Goal: Transaction & Acquisition: Purchase product/service

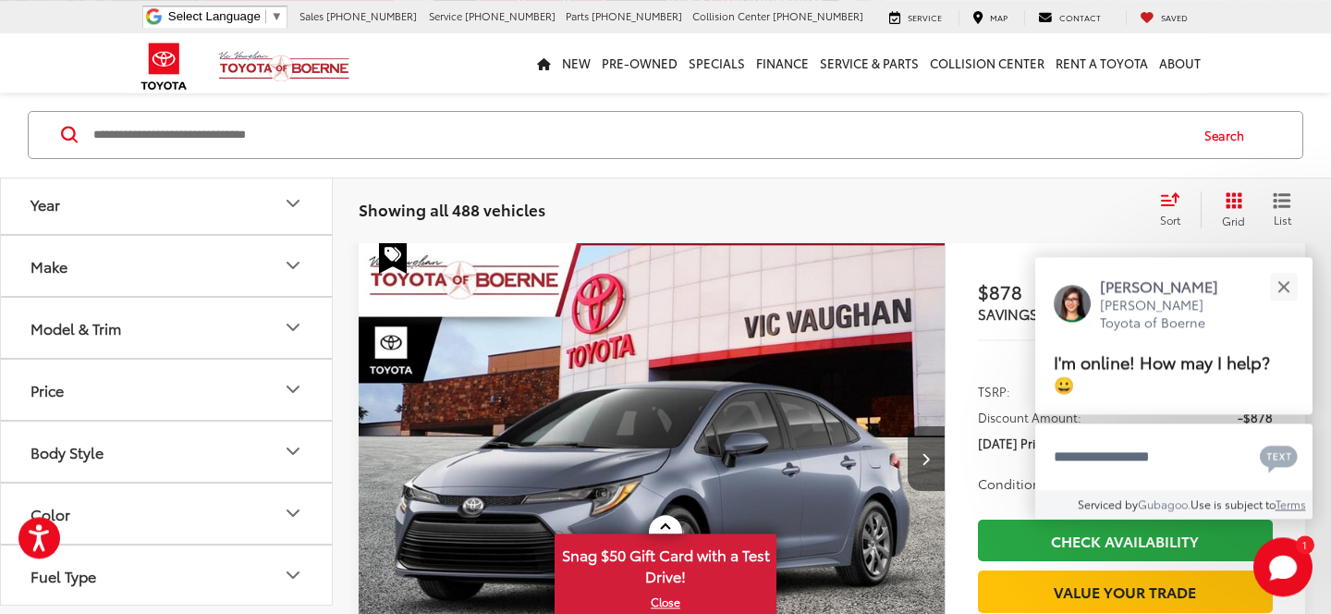
scroll to position [155, 0]
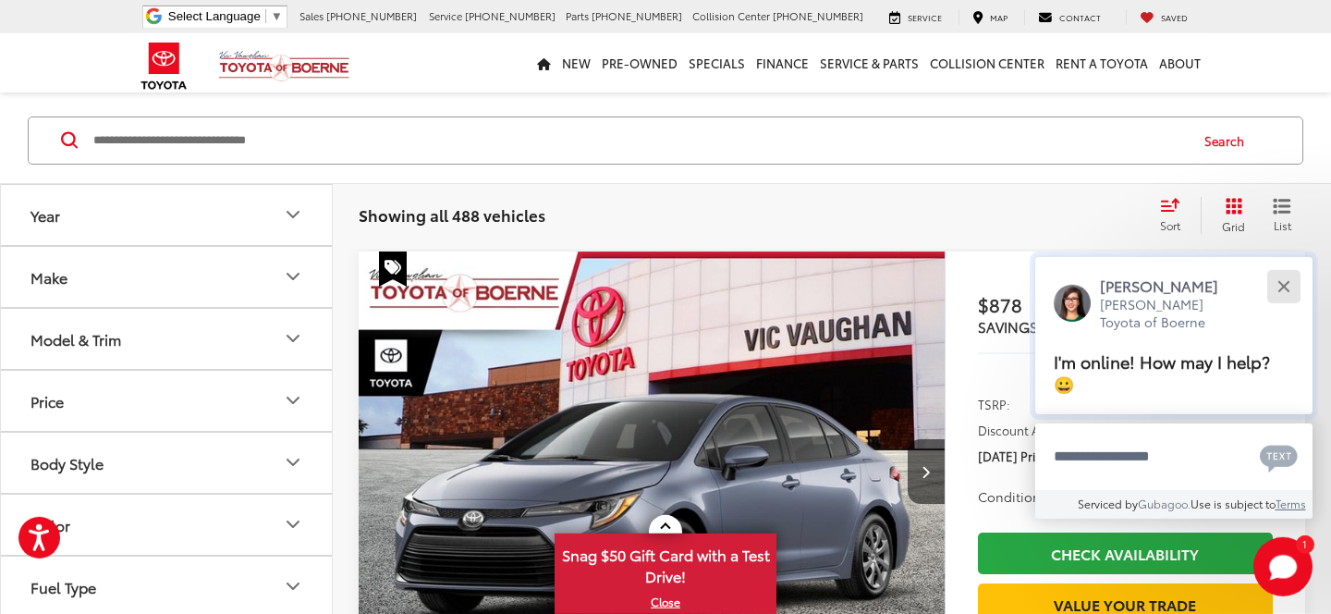
click at [1280, 286] on button "Close" at bounding box center [1283, 286] width 40 height 40
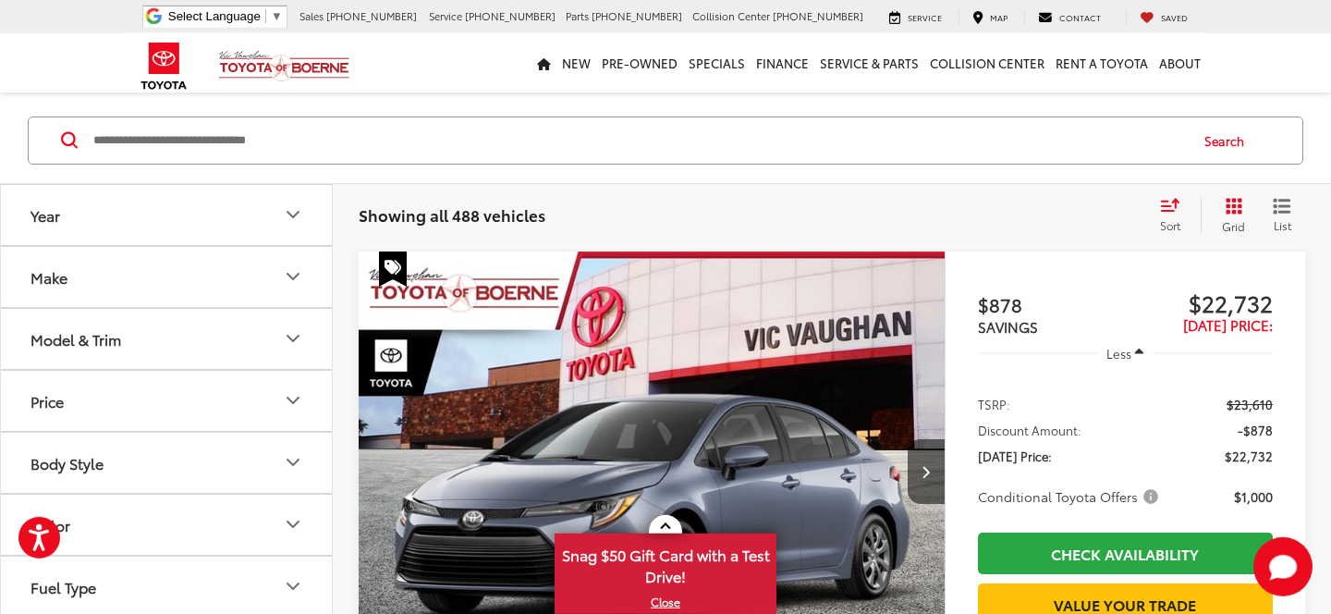
click at [121, 342] on div "Model & Trim" at bounding box center [75, 339] width 91 height 18
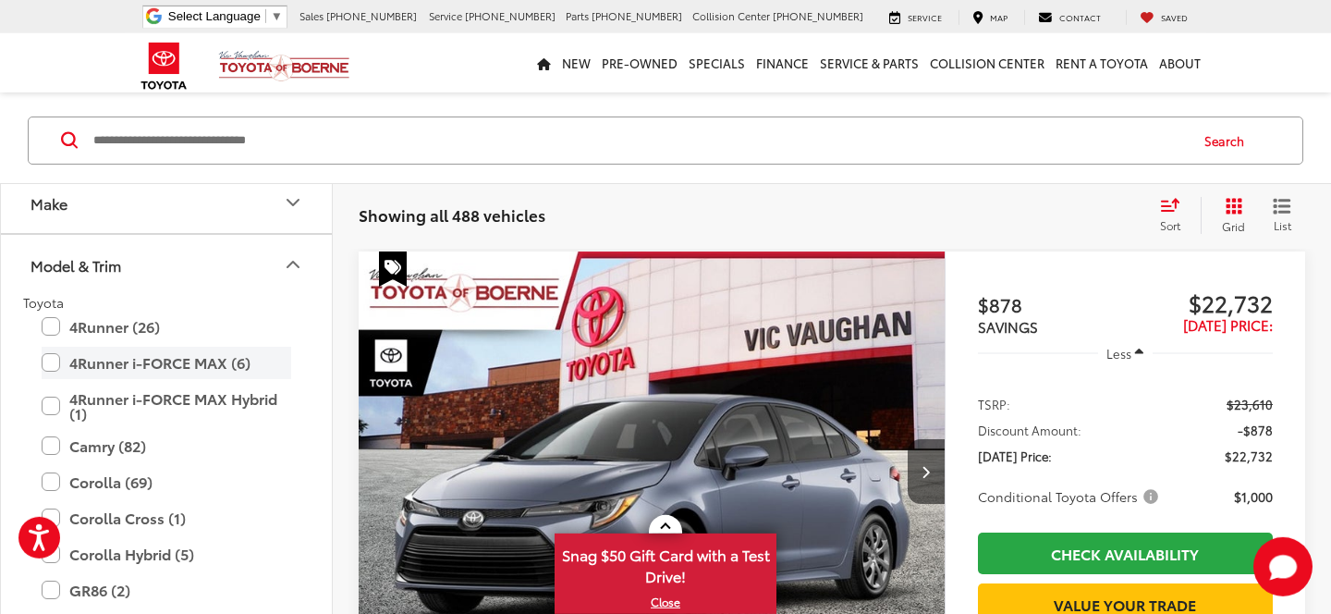
scroll to position [112, 0]
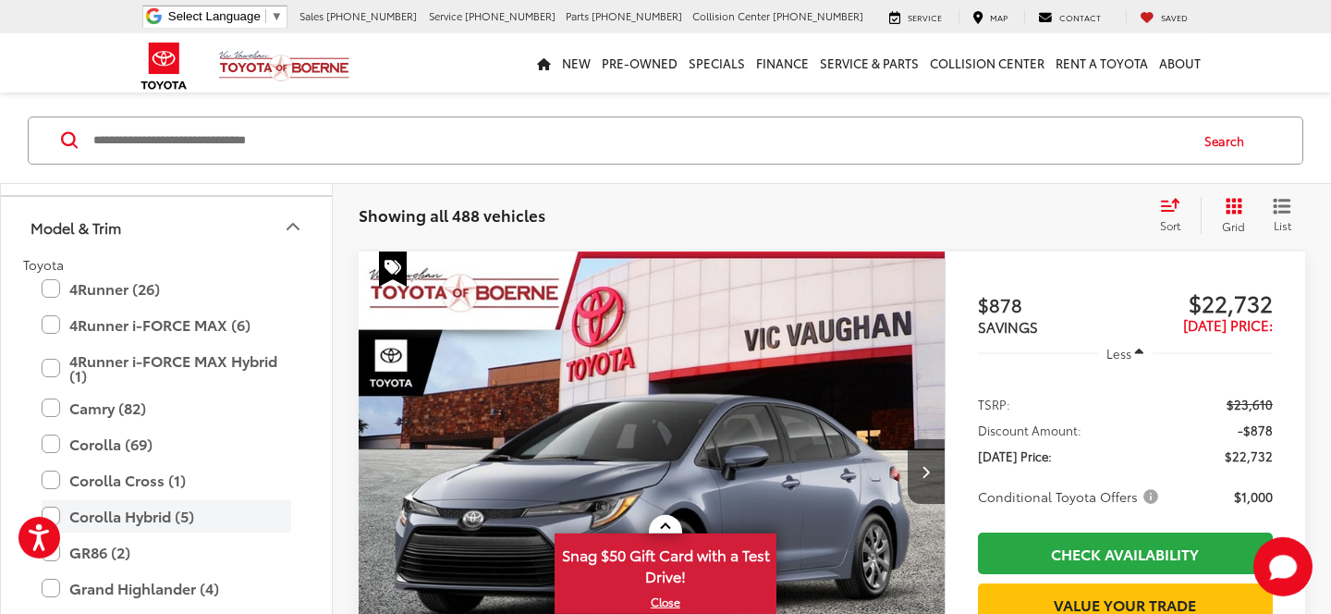
click at [157, 515] on label "Corolla Hybrid (5)" at bounding box center [167, 516] width 250 height 32
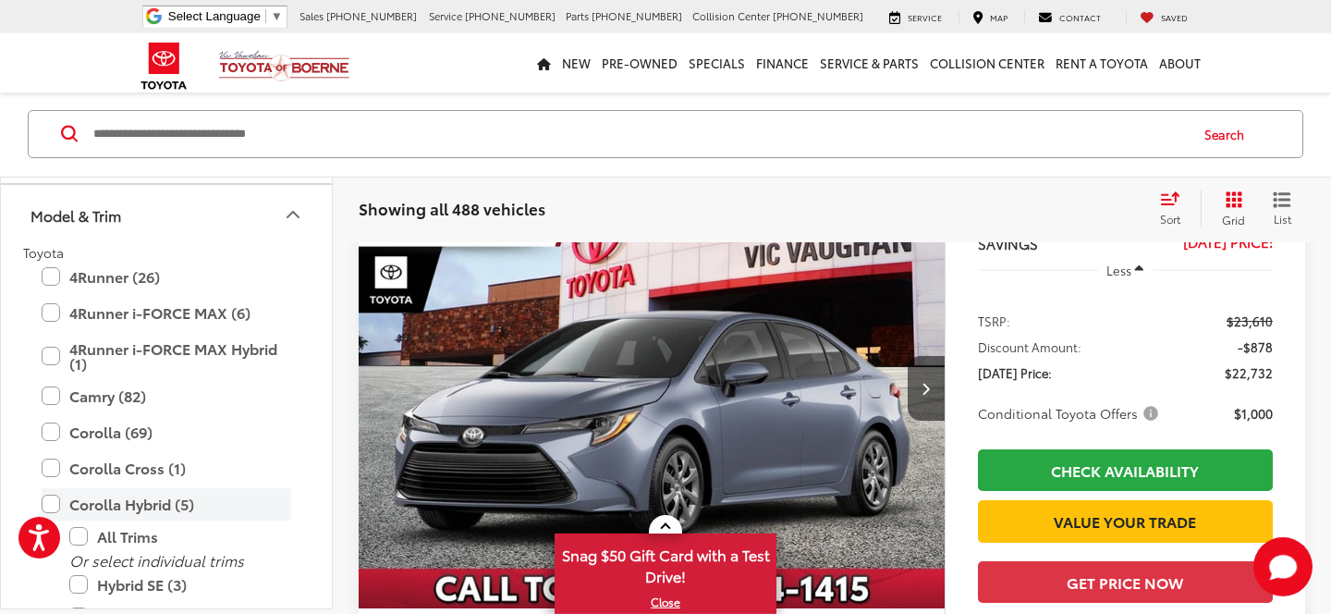
scroll to position [355, 0]
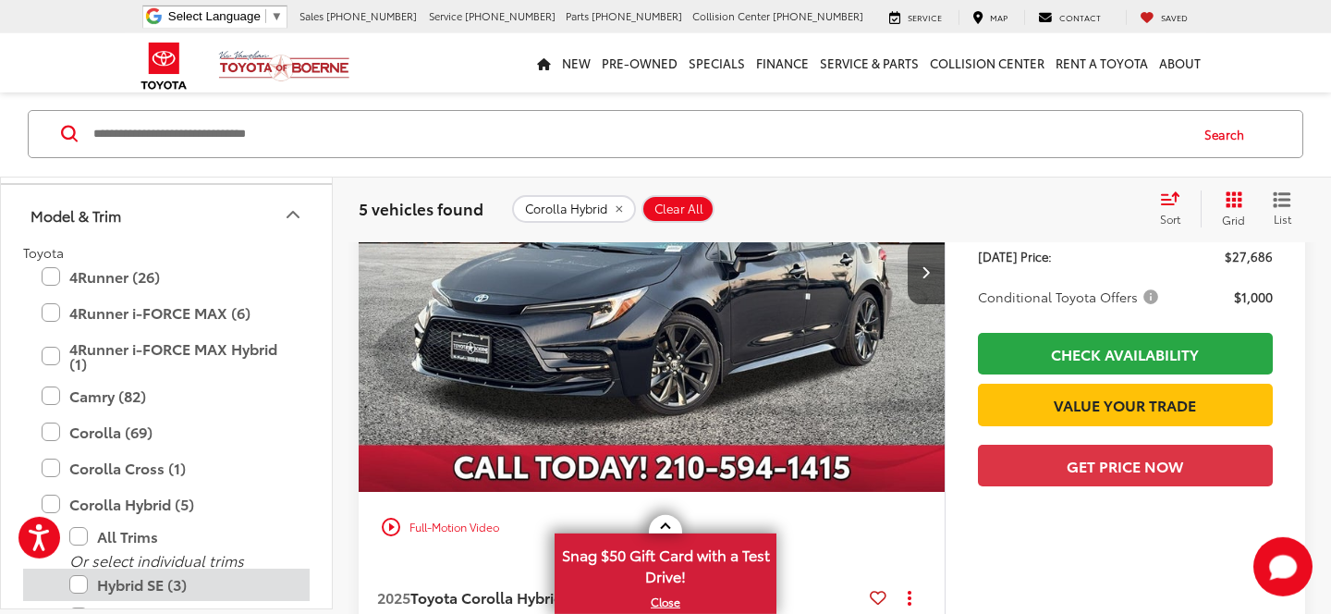
click at [151, 579] on label "Hybrid SE (3)" at bounding box center [180, 584] width 222 height 32
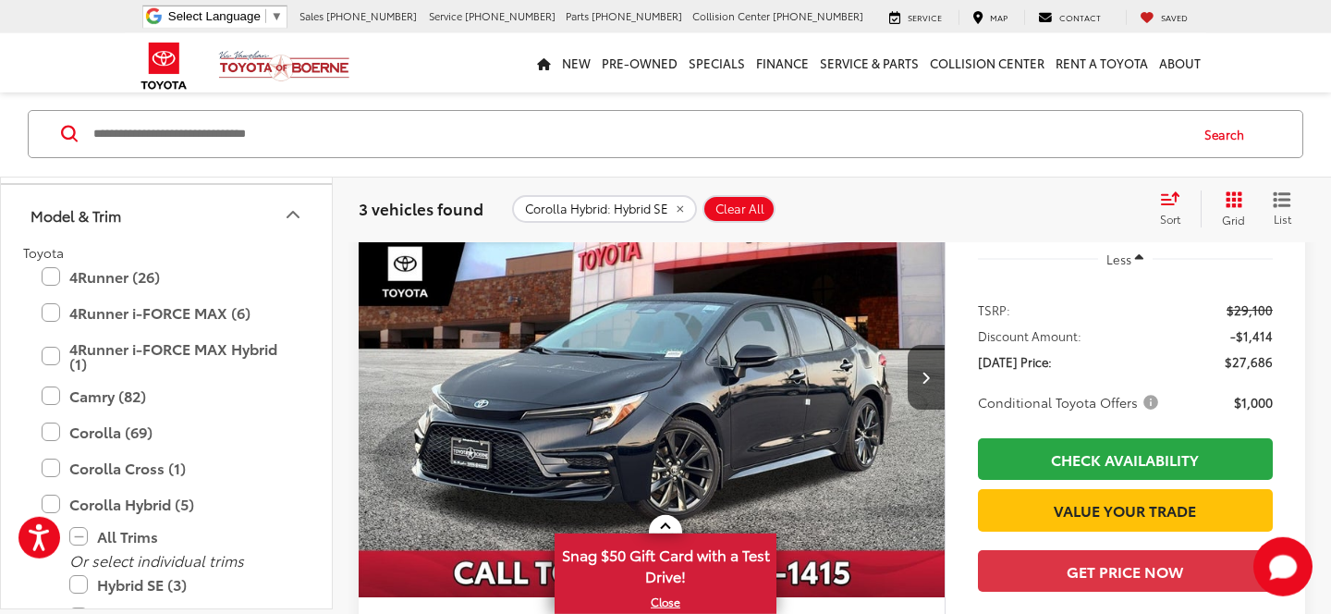
scroll to position [258, 0]
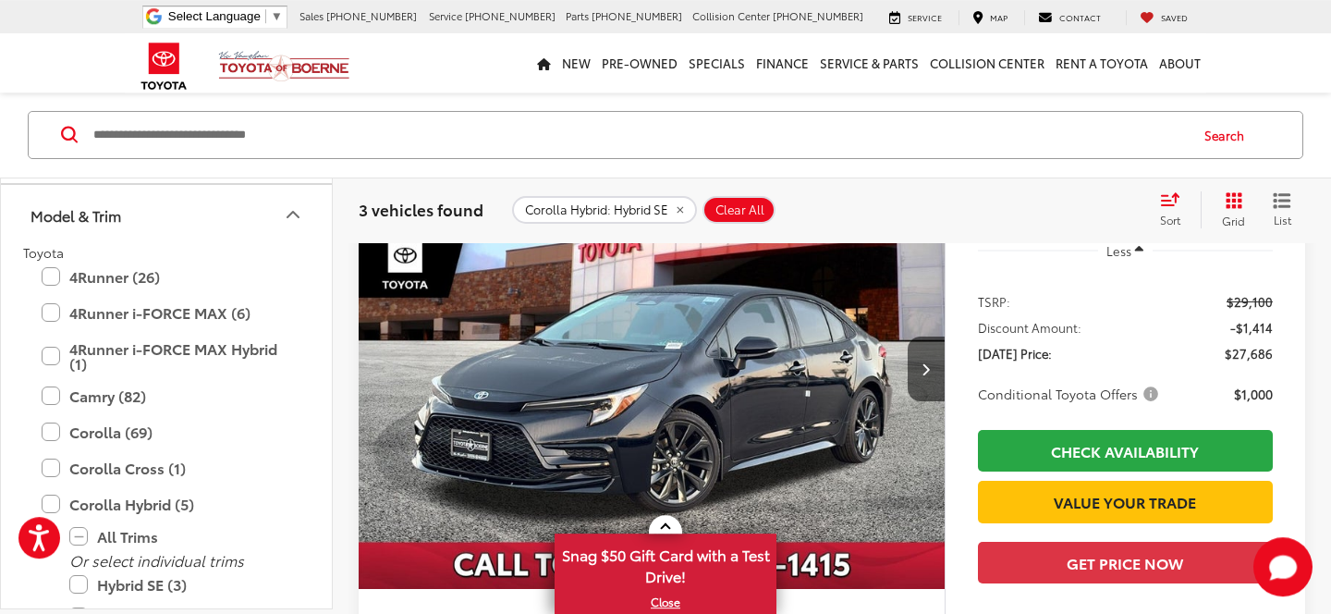
click at [1147, 396] on span "Conditional Toyota Offers" at bounding box center [1070, 393] width 184 height 18
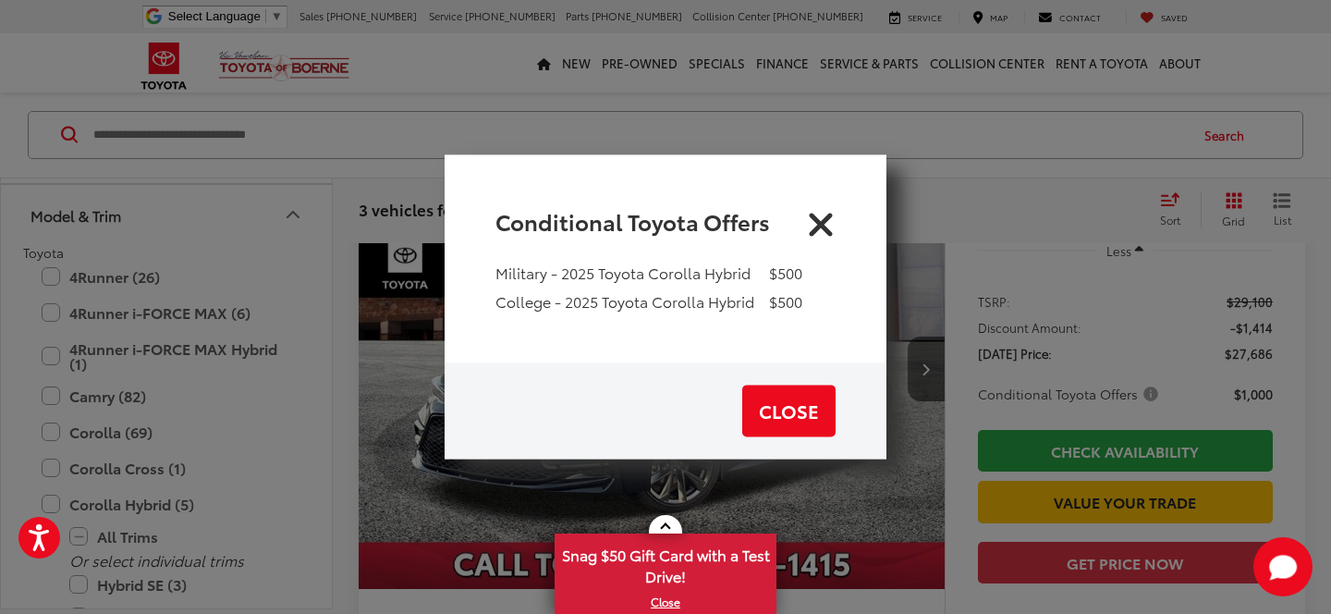
click at [826, 224] on icon "Close" at bounding box center [821, 221] width 30 height 30
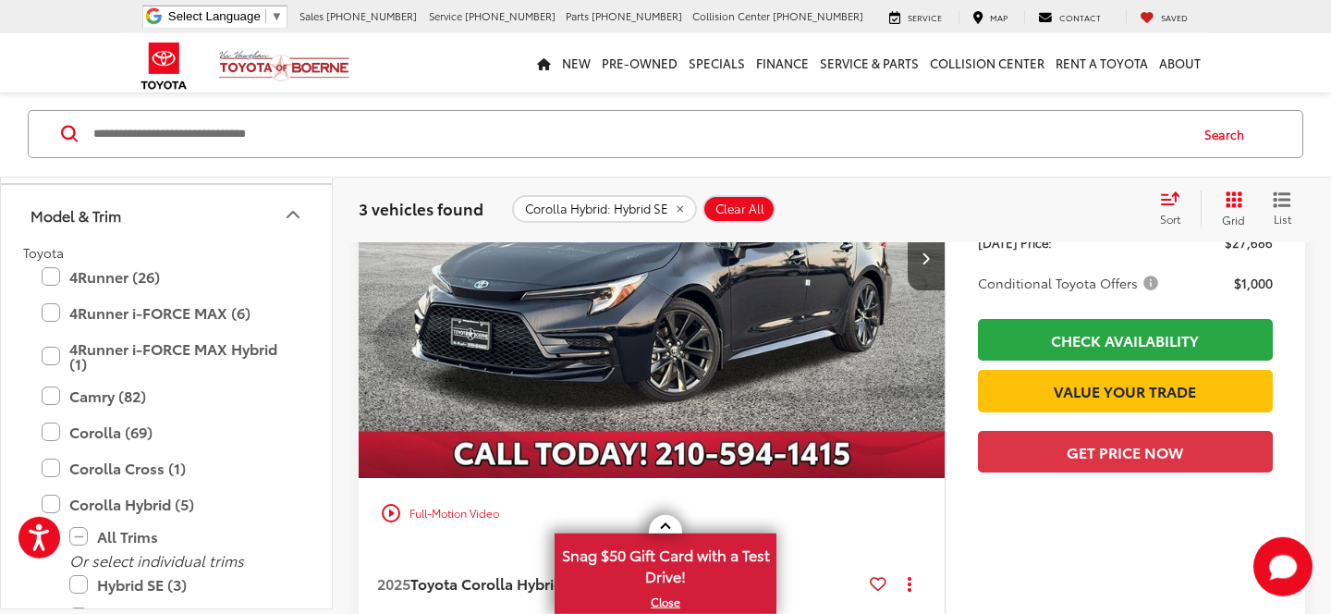
scroll to position [330, 0]
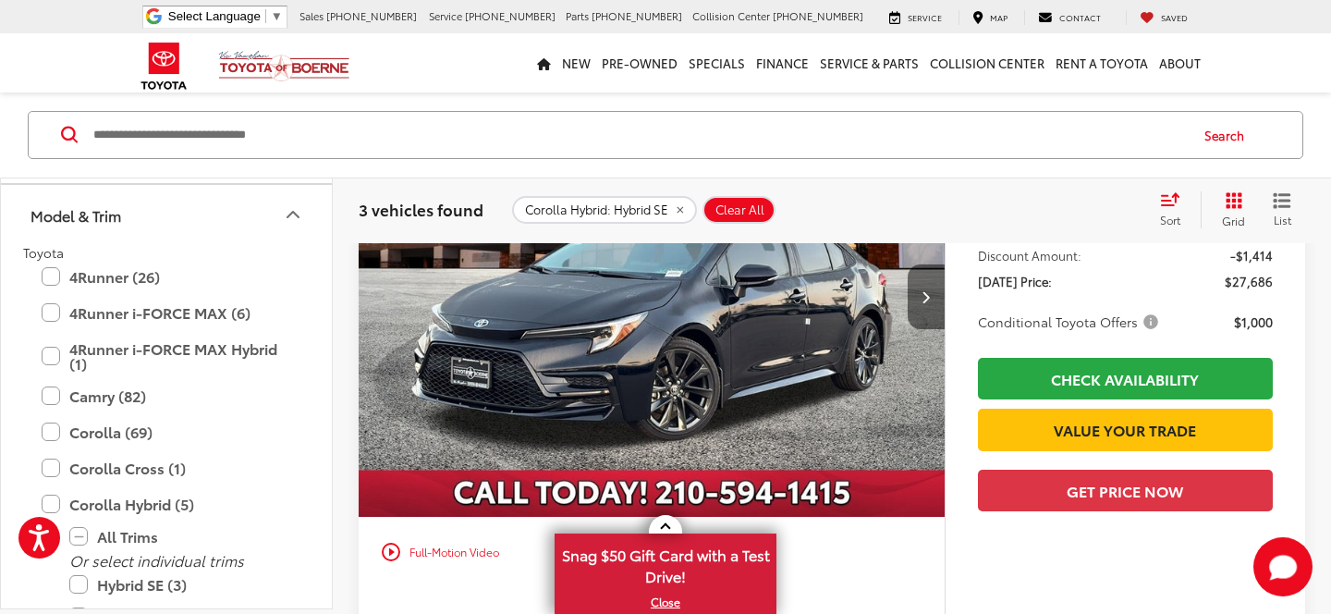
click at [922, 295] on icon "Next image" at bounding box center [925, 296] width 8 height 13
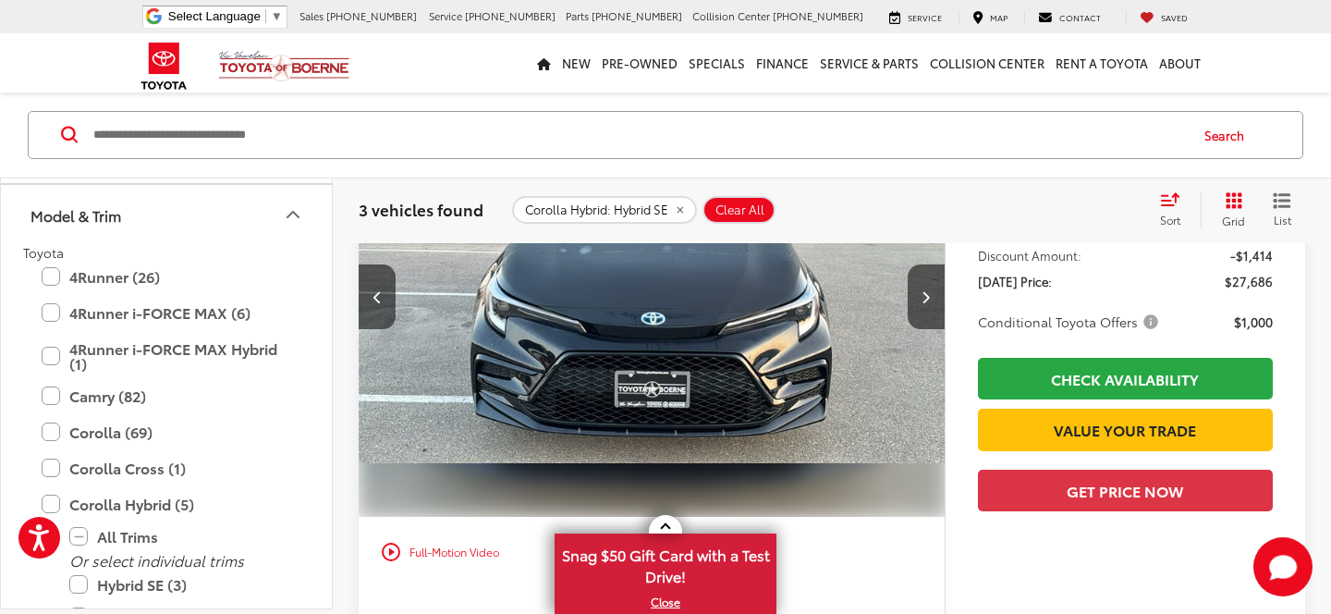
scroll to position [0, 588]
click at [909, 298] on button "Next image" at bounding box center [926, 296] width 37 height 65
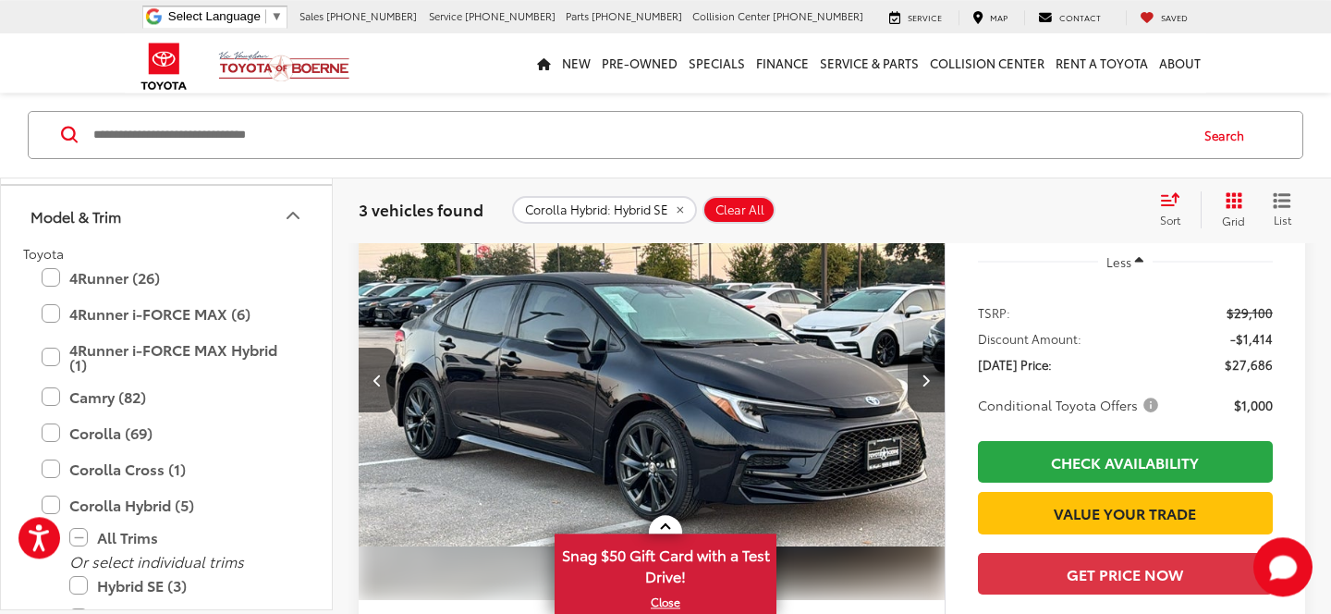
scroll to position [242, 0]
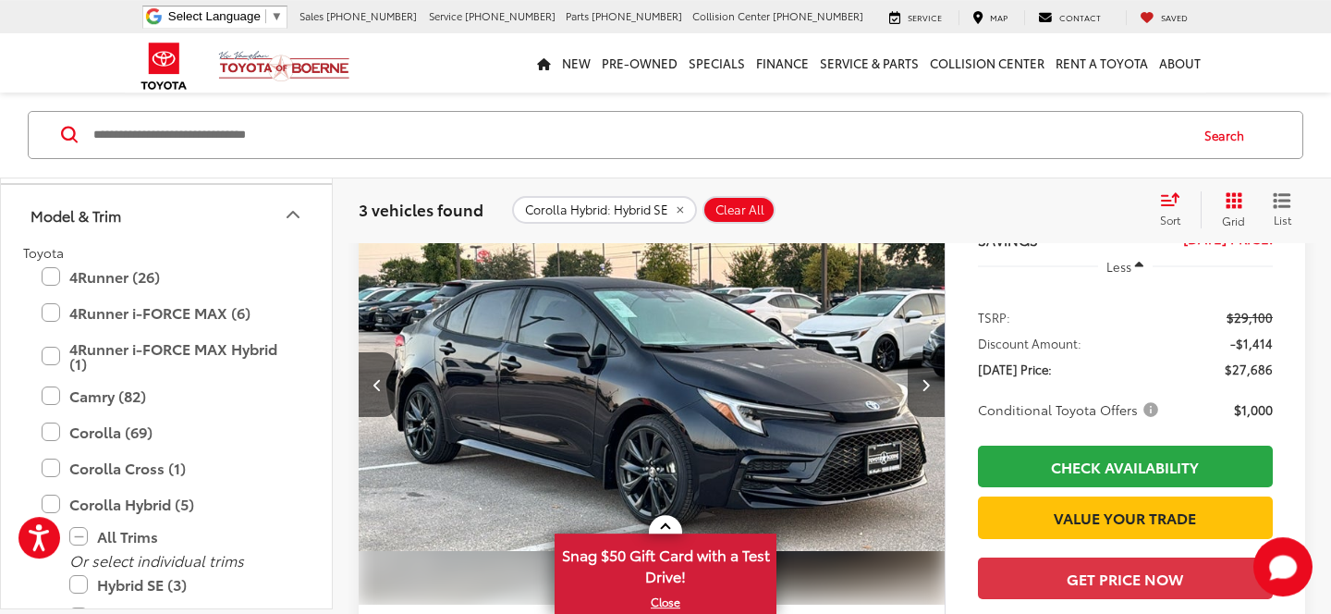
click at [930, 393] on button "Next image" at bounding box center [926, 384] width 37 height 65
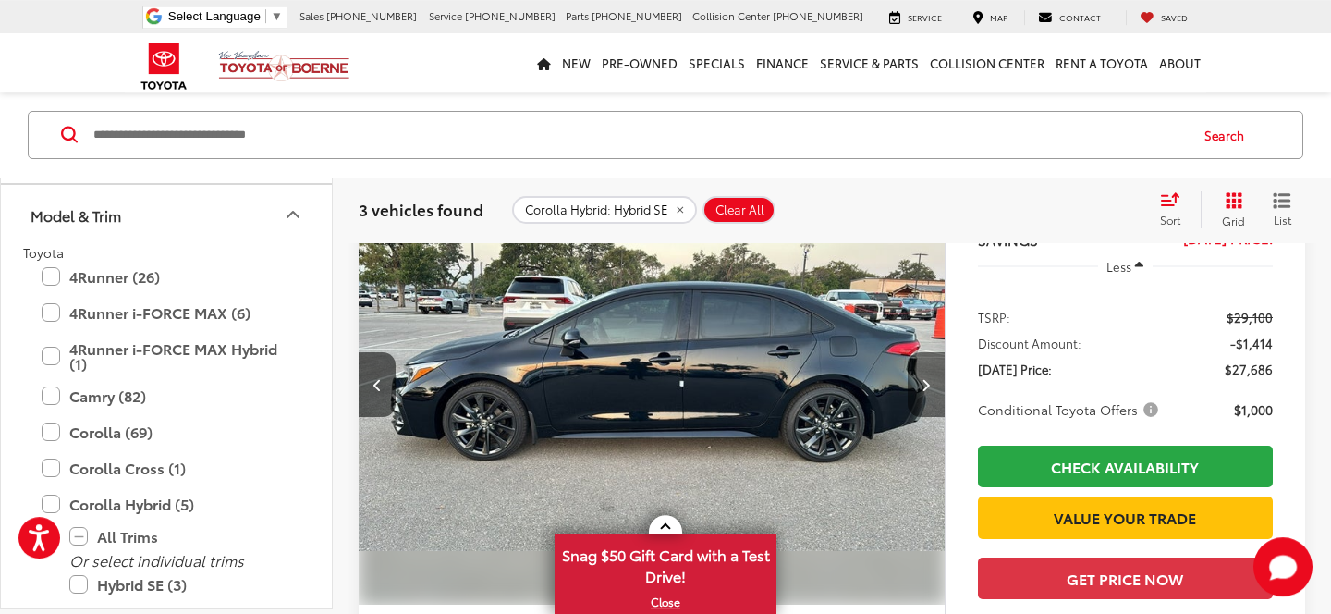
click at [930, 393] on button "Next image" at bounding box center [926, 384] width 37 height 65
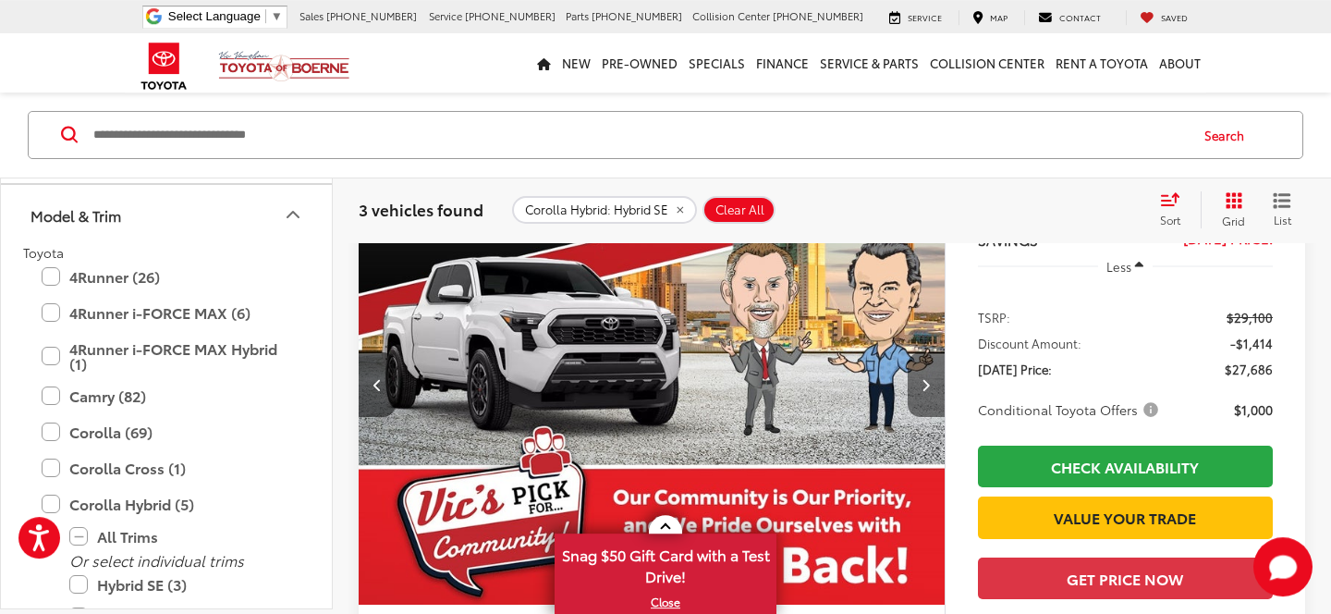
click at [929, 392] on button "Next image" at bounding box center [926, 384] width 37 height 65
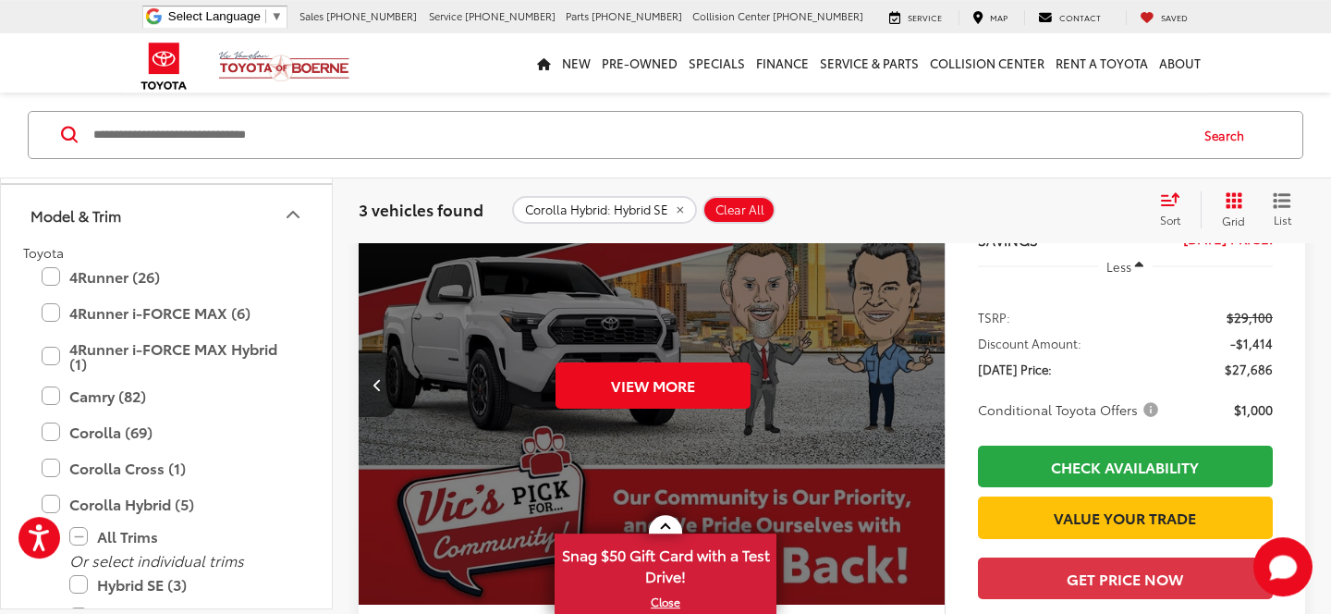
scroll to position [0, 2943]
click at [929, 392] on div "View More" at bounding box center [652, 385] width 589 height 442
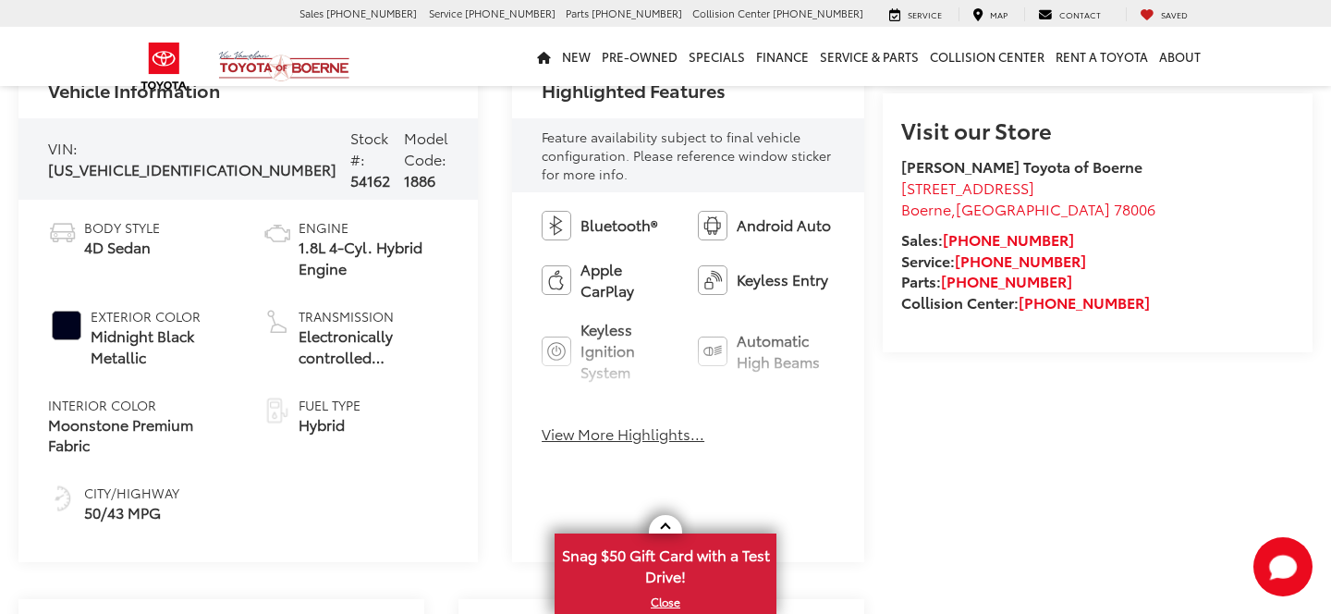
scroll to position [736, 0]
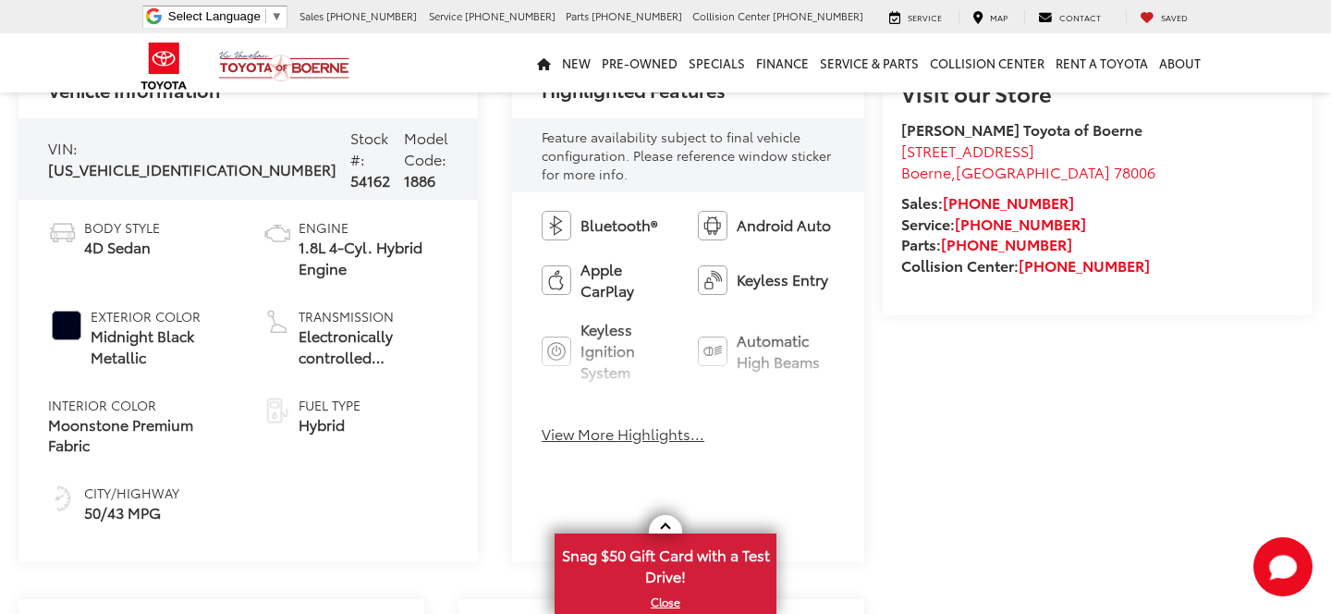
click at [590, 423] on button "View More Highlights..." at bounding box center [623, 433] width 163 height 21
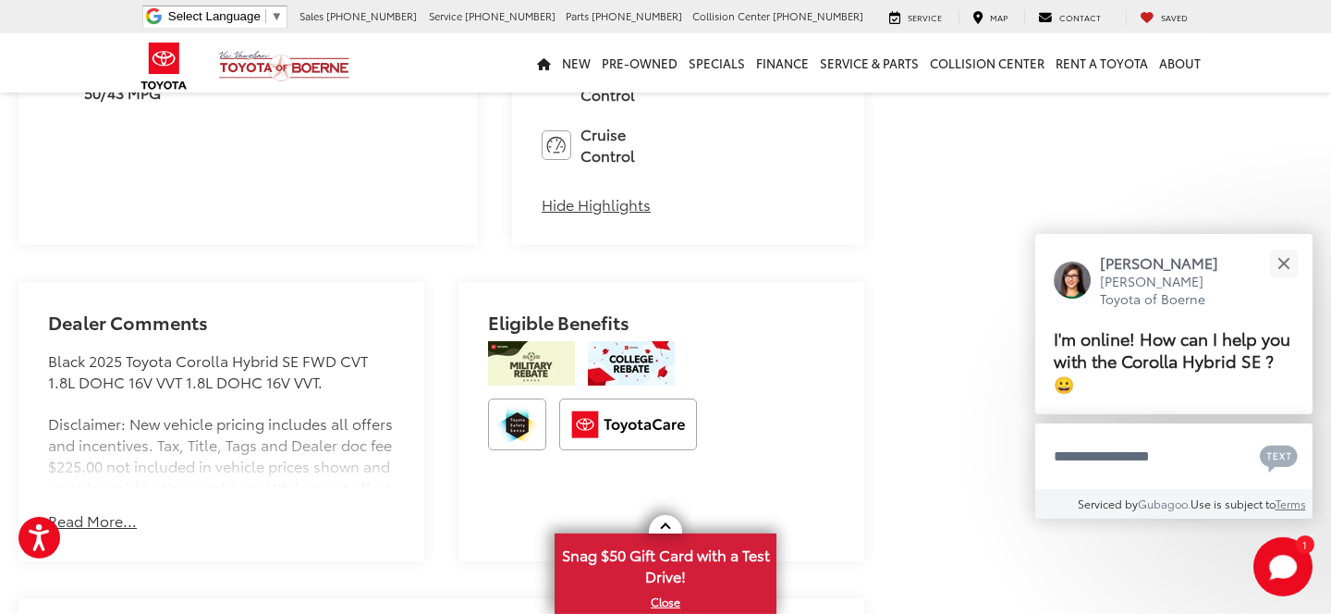
scroll to position [1235, 0]
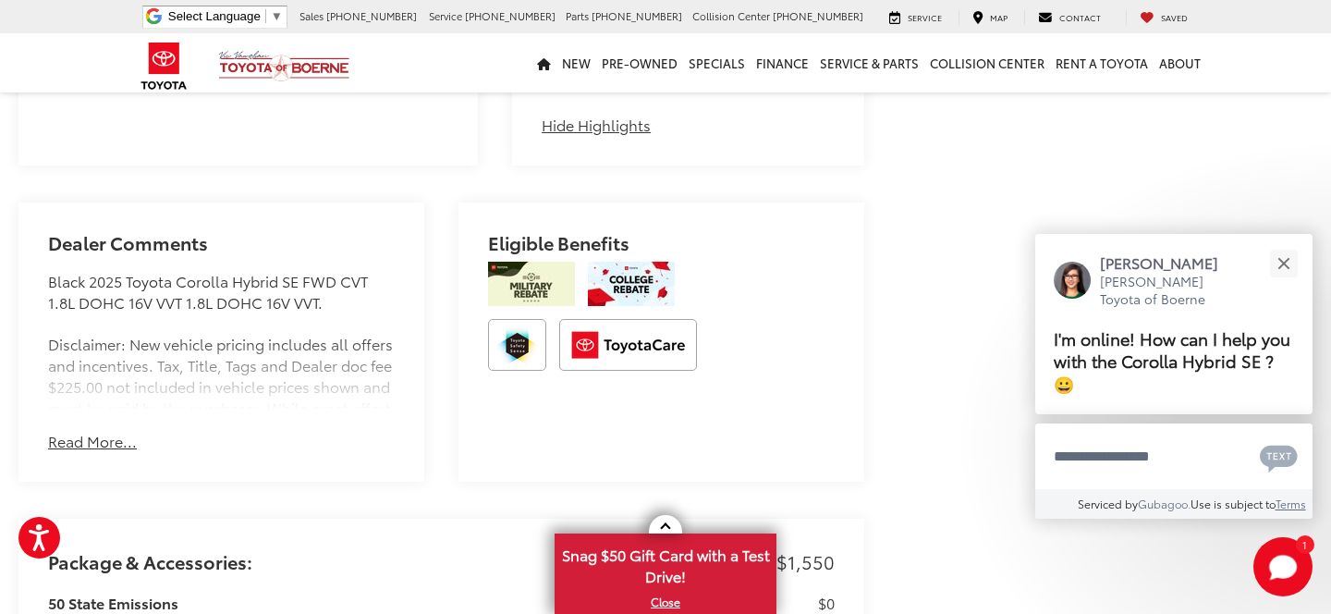
click at [112, 431] on button "Read More..." at bounding box center [92, 441] width 89 height 21
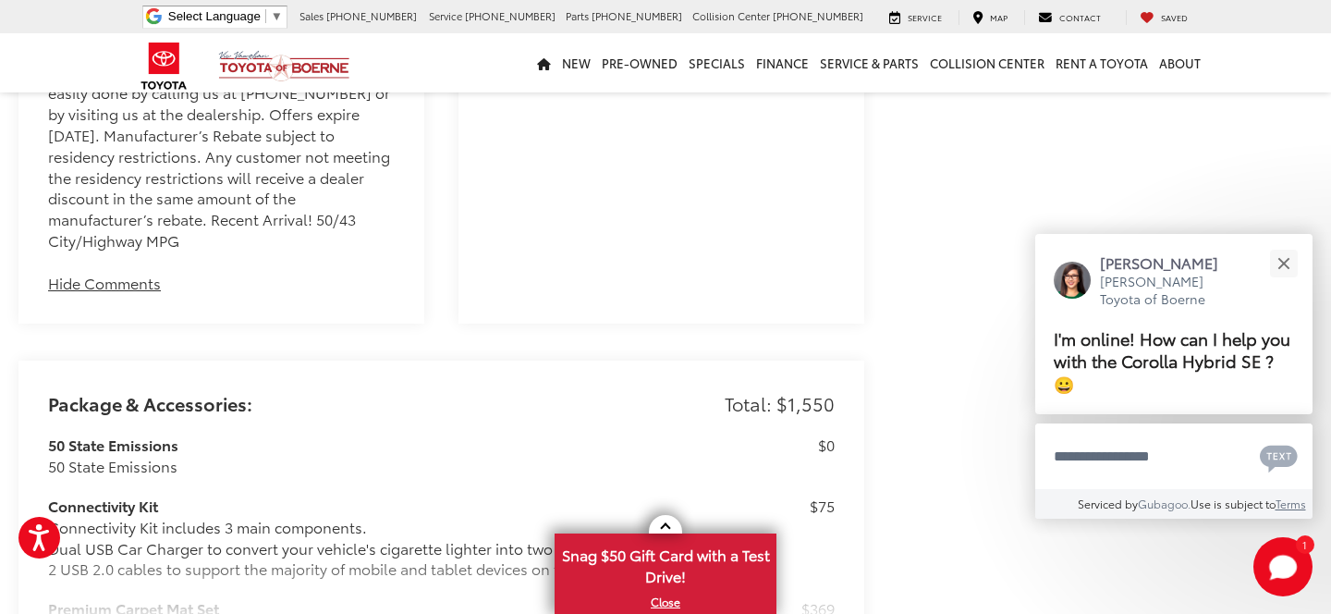
scroll to position [1734, 0]
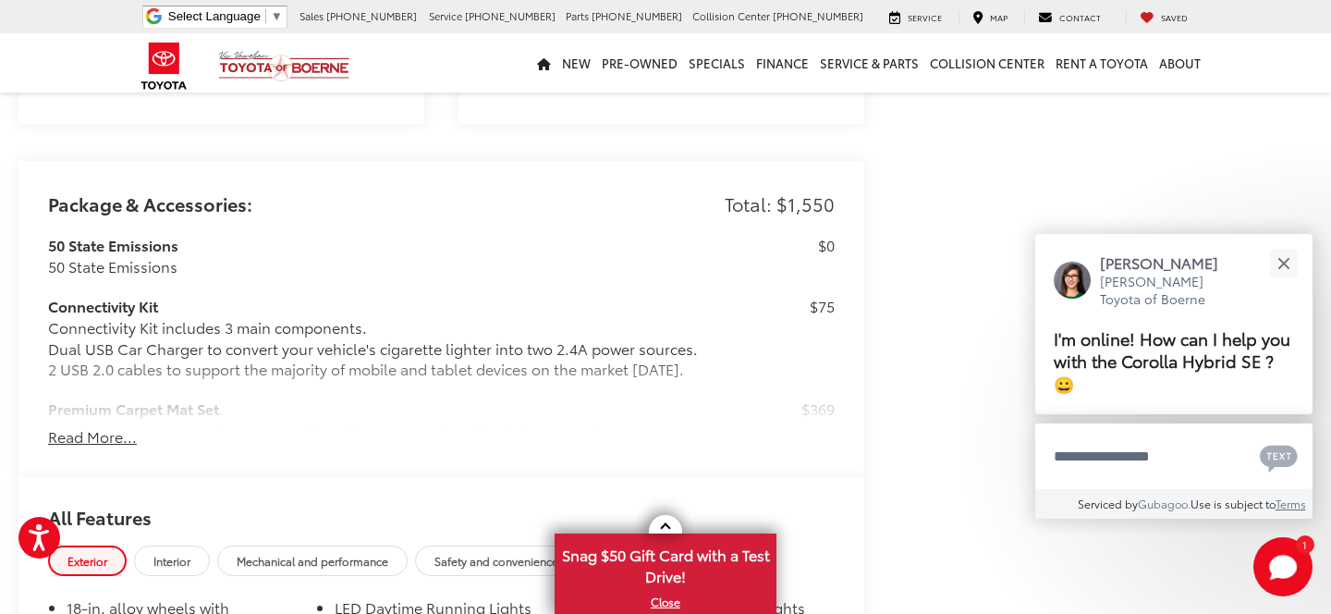
click at [85, 426] on button "Read More..." at bounding box center [92, 436] width 89 height 21
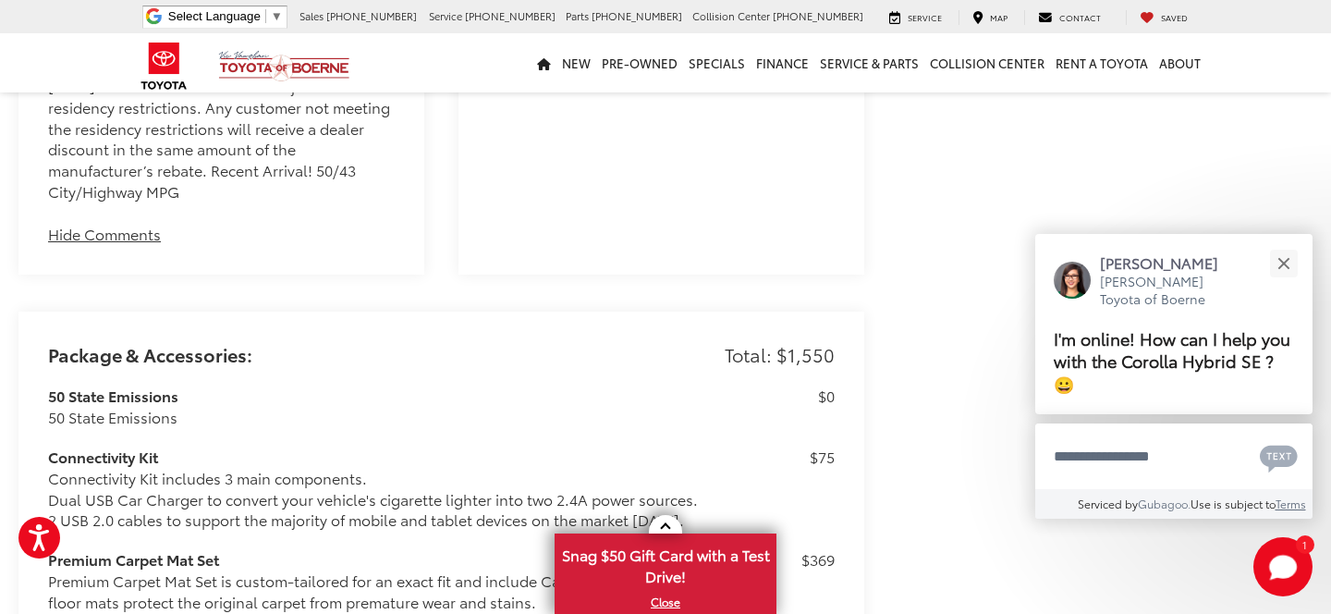
scroll to position [1783, 0]
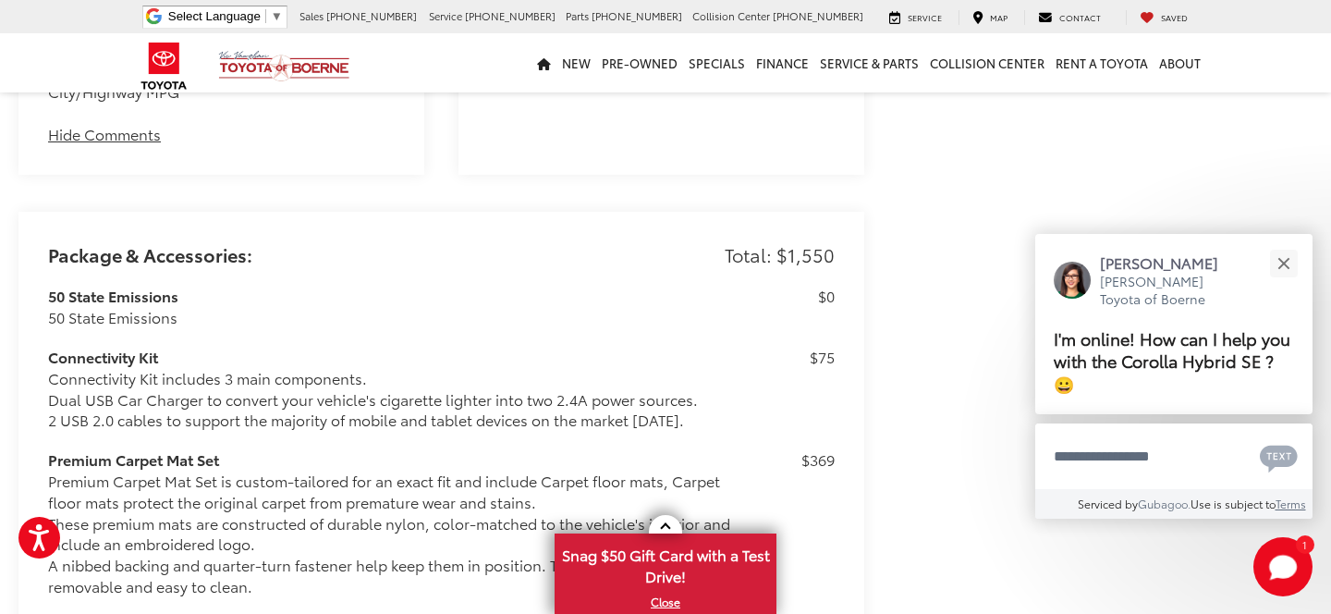
drag, startPoint x: 803, startPoint y: 374, endPoint x: 839, endPoint y: 376, distance: 36.1
click at [88, 347] on h3 "Connectivity Kit" at bounding box center [395, 357] width 694 height 21
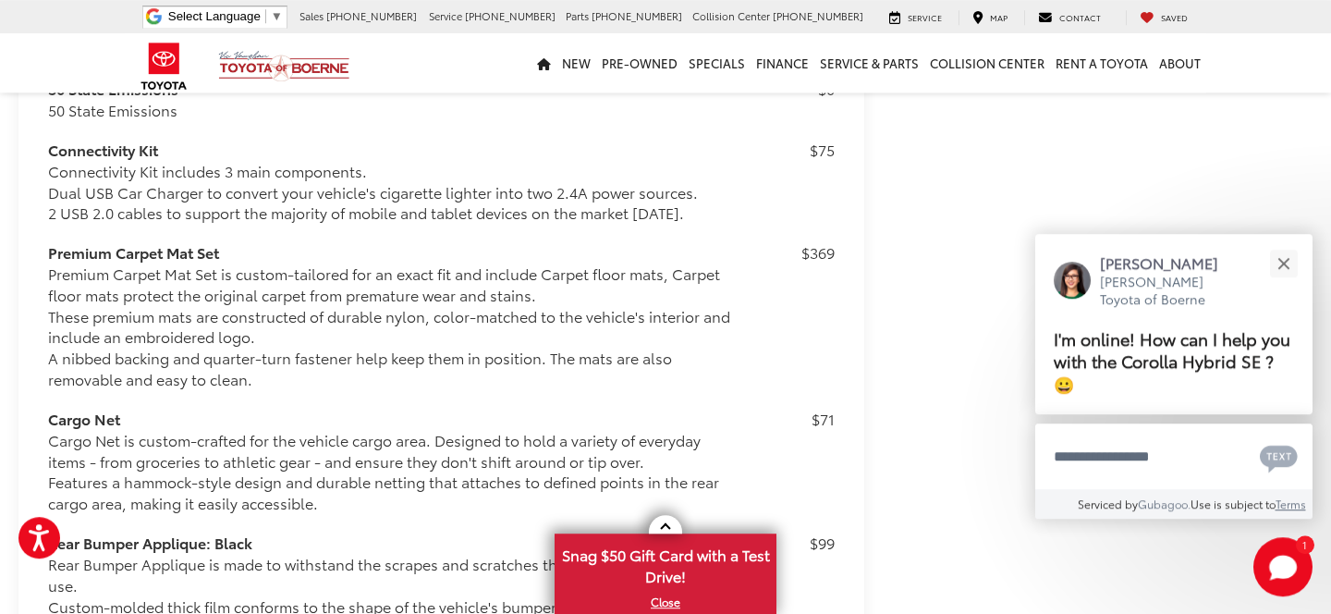
scroll to position [2082, 0]
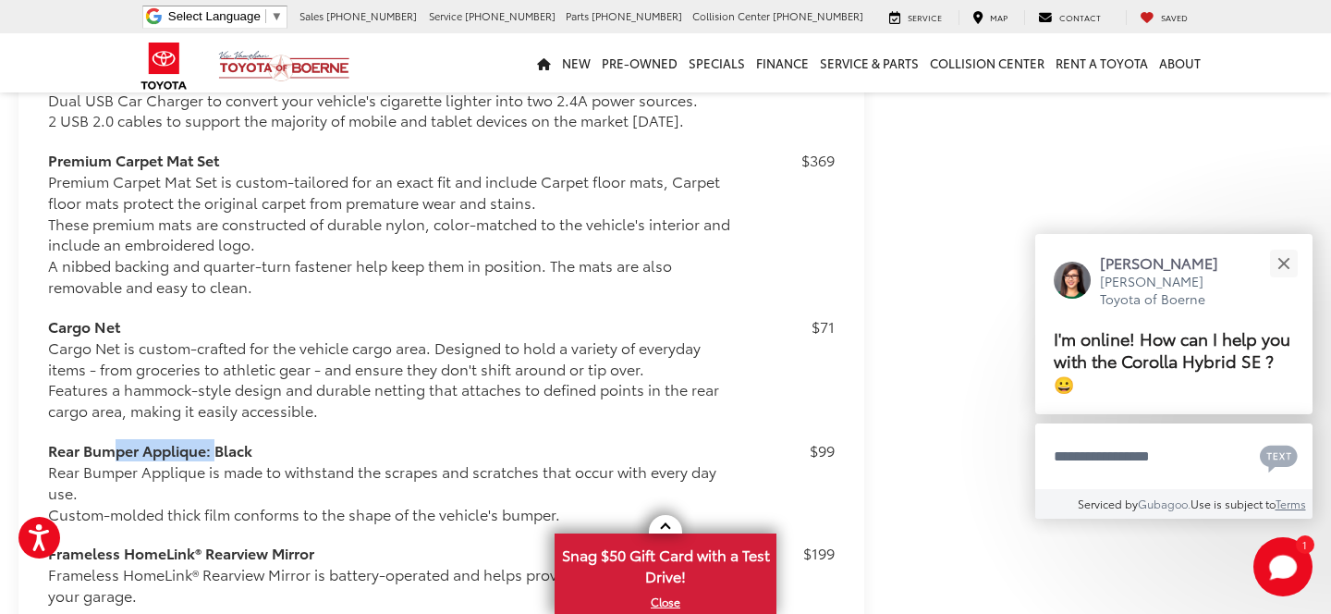
drag, startPoint x: 104, startPoint y: 365, endPoint x: 213, endPoint y: 371, distance: 108.3
click at [213, 440] on h3 "Rear Bumper Applique: Black" at bounding box center [395, 450] width 694 height 21
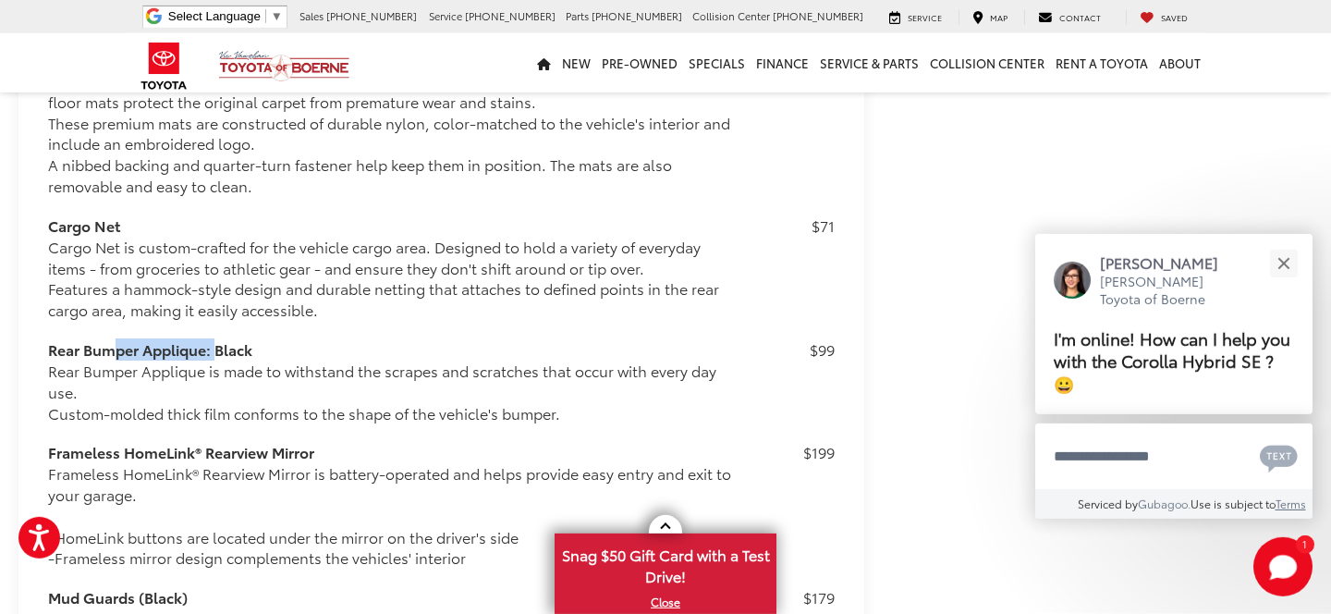
scroll to position [2282, 0]
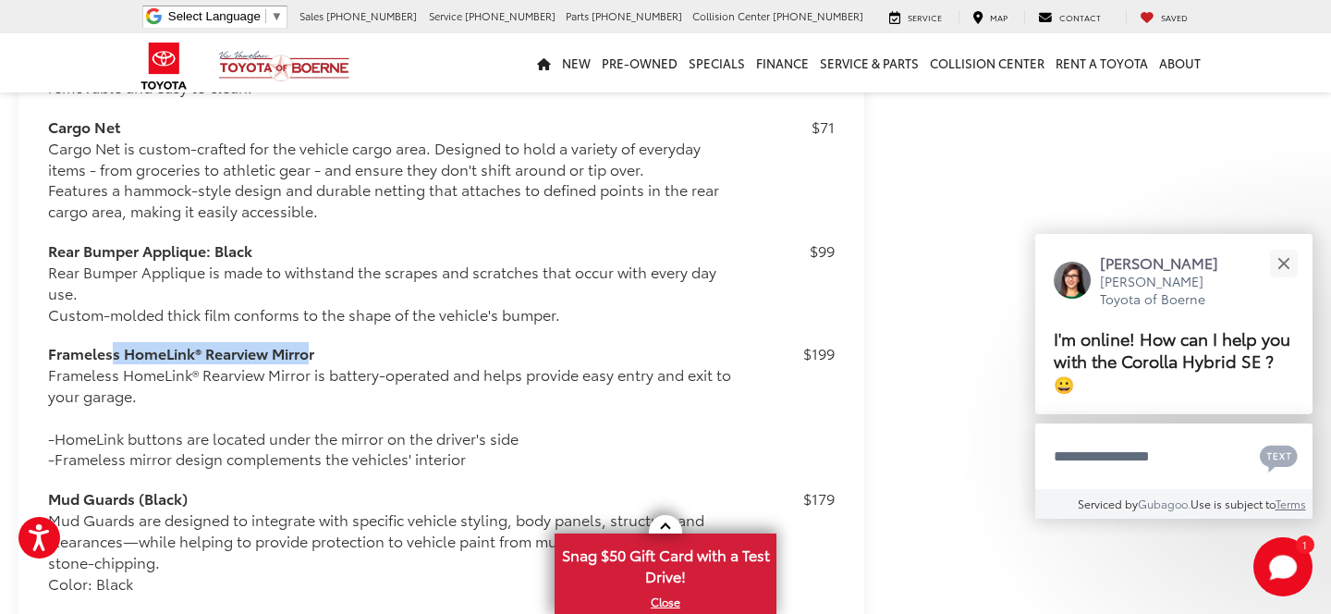
drag, startPoint x: 104, startPoint y: 277, endPoint x: 302, endPoint y: 276, distance: 197.8
click at [302, 343] on h3 "Frameless HomeLink® Rearview Mirror" at bounding box center [395, 353] width 694 height 21
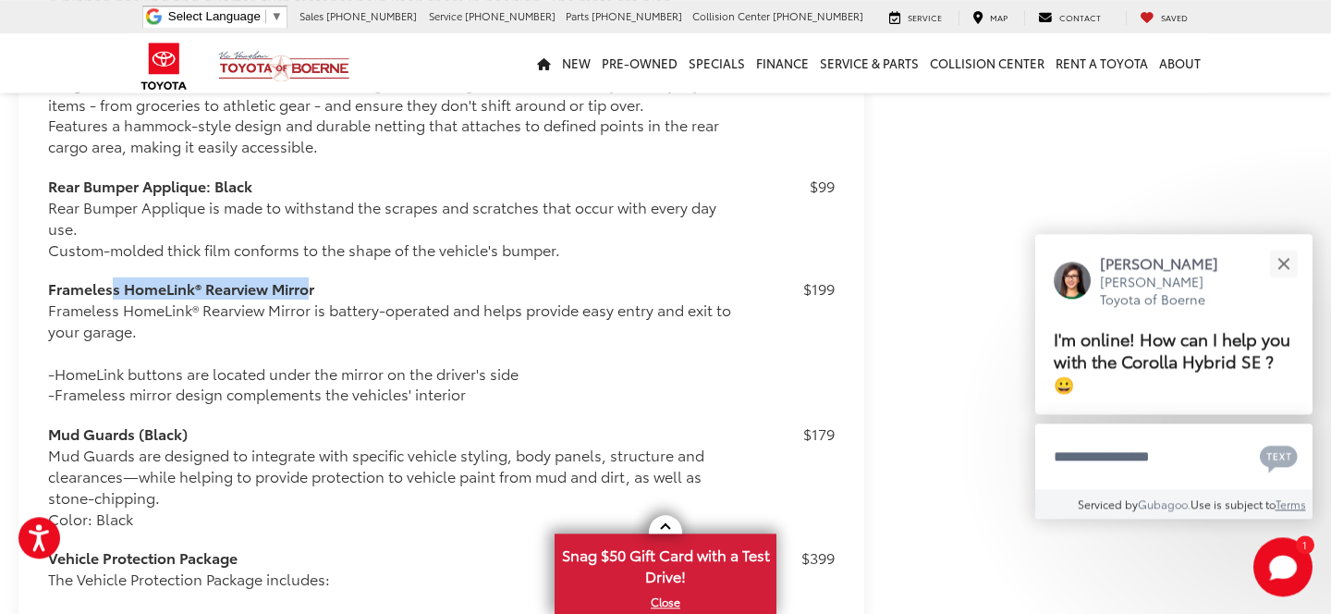
scroll to position [2382, 0]
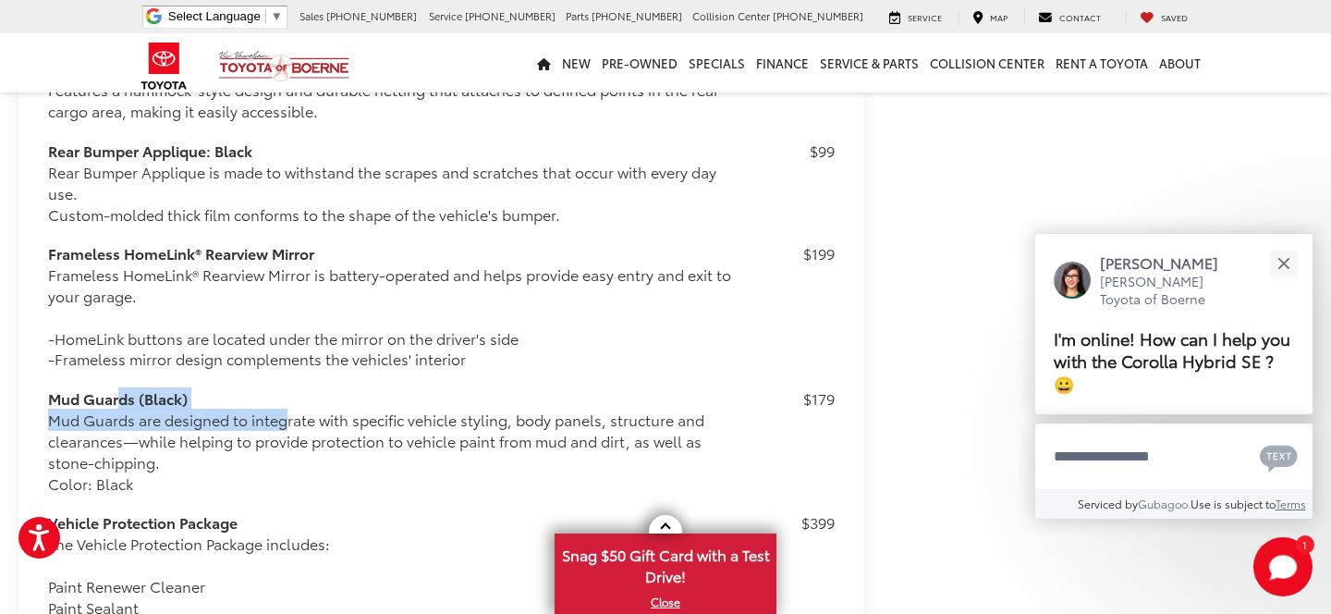
drag, startPoint x: 116, startPoint y: 323, endPoint x: 279, endPoint y: 328, distance: 163.7
click at [279, 388] on div "Mud Guards (Black) Mud Guards are designed to integrate with specific vehicle s…" at bounding box center [441, 440] width 786 height 105
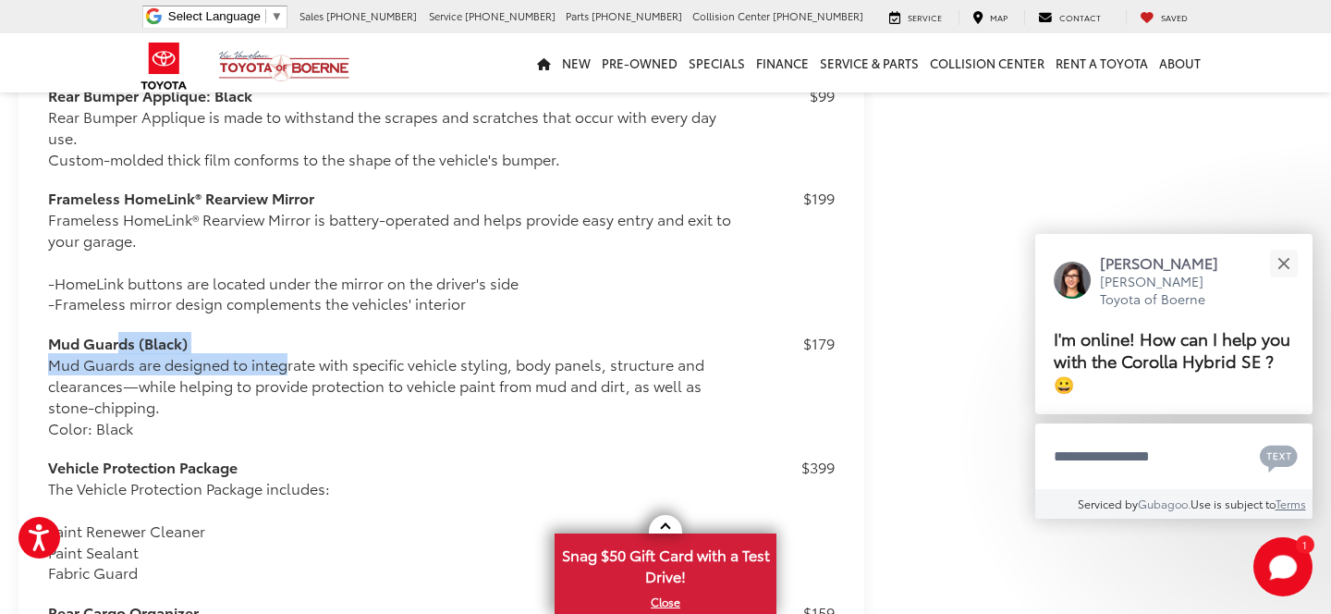
scroll to position [2481, 0]
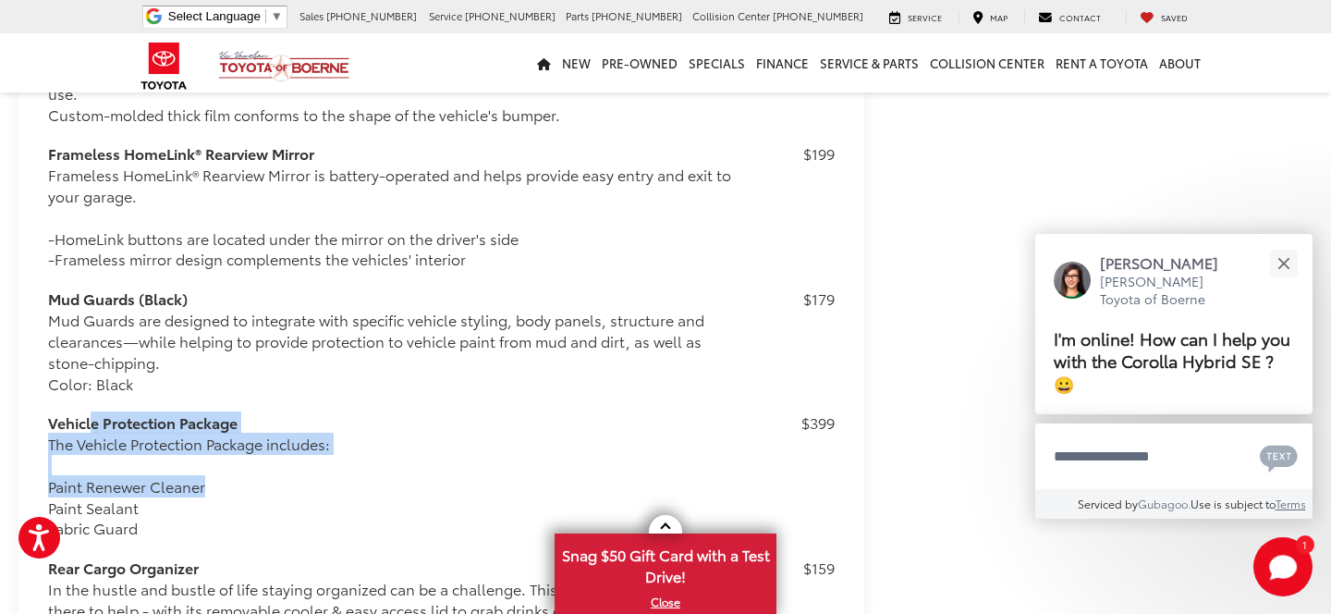
drag, startPoint x: 88, startPoint y: 335, endPoint x: 203, endPoint y: 397, distance: 131.5
click at [203, 412] on div "Vehicle Protection Package The Vehicle Protection Package includes: Paint Renew…" at bounding box center [441, 475] width 786 height 127
click at [346, 433] on div "The Vehicle Protection Package includes: Paint Renewer Cleaner Paint Sealant Fa…" at bounding box center [395, 485] width 694 height 105
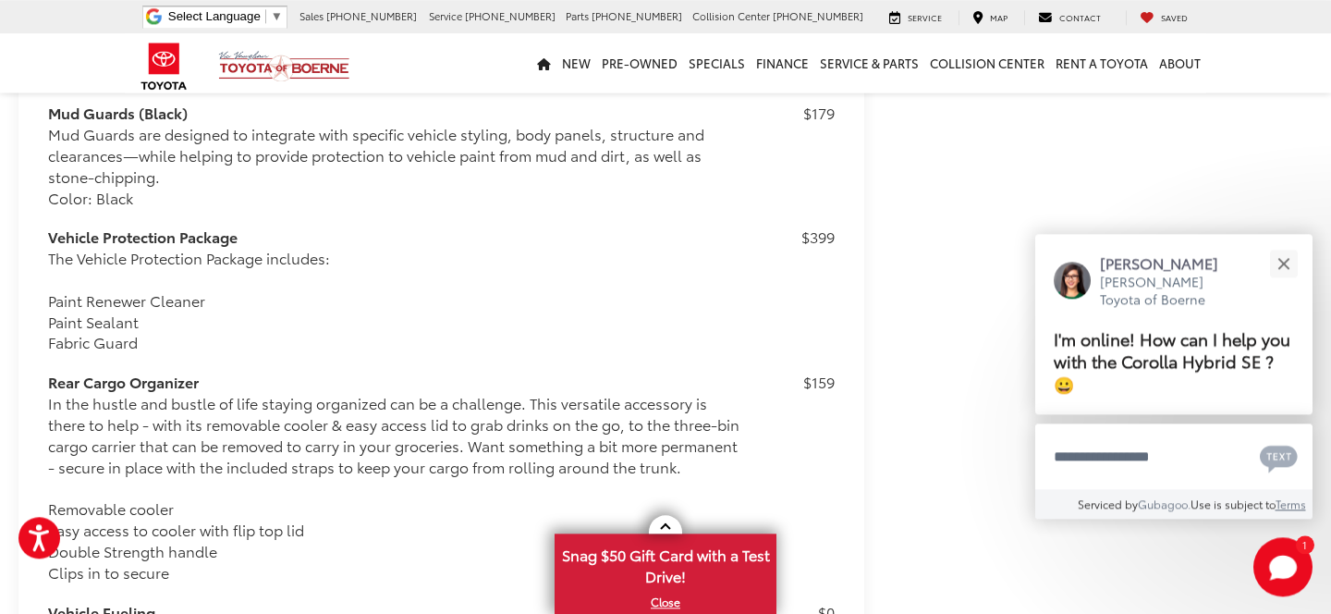
scroll to position [2681, 0]
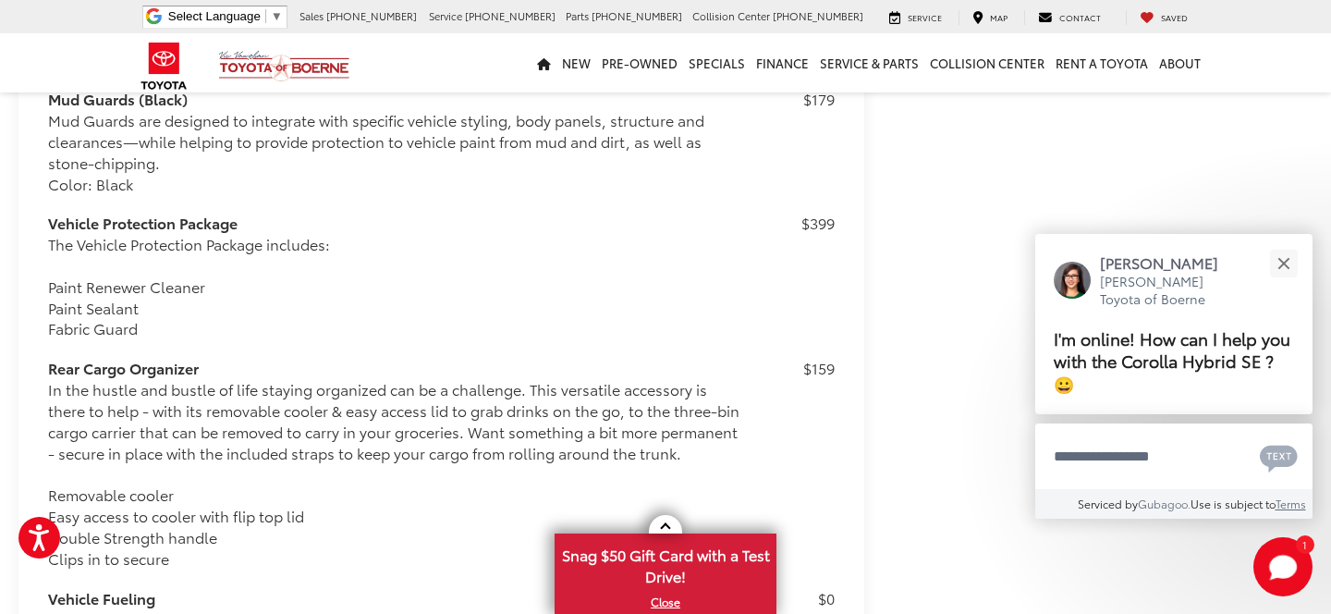
drag, startPoint x: 41, startPoint y: 283, endPoint x: 251, endPoint y: 283, distance: 210.7
click at [251, 283] on div "Package & Accessories: Total: $1,550 50 State Emissions 50 State Emissions $0 C…" at bounding box center [441, 71] width 846 height 1517
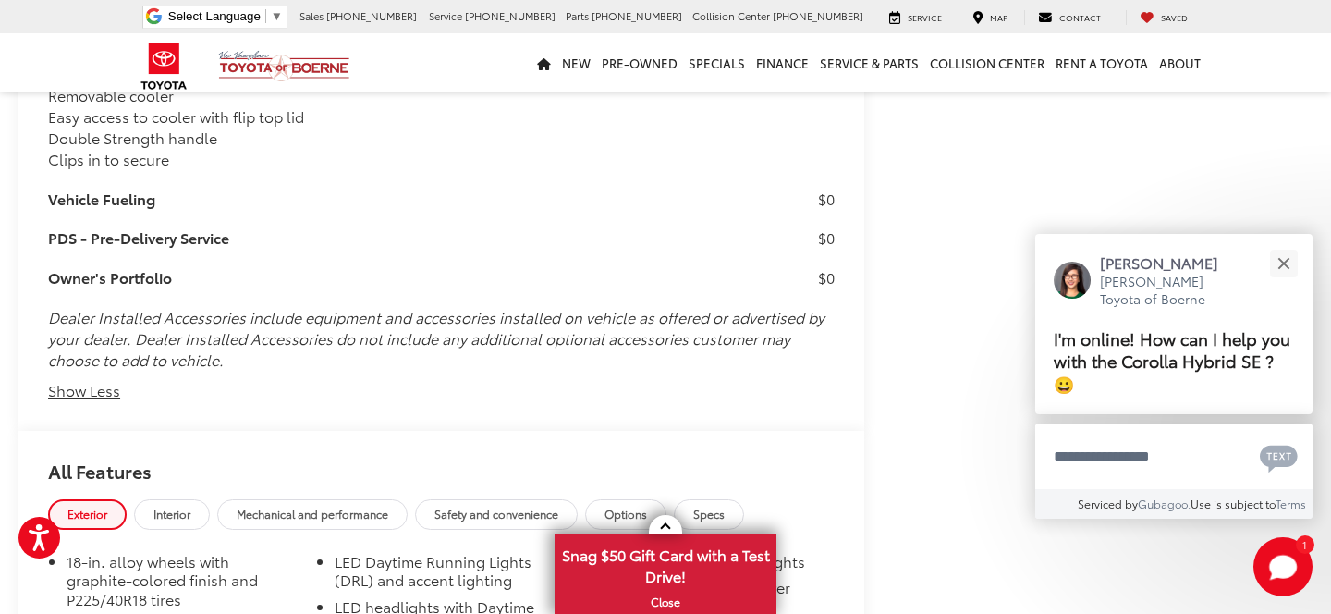
scroll to position [3280, 0]
